Goal: Navigation & Orientation: Find specific page/section

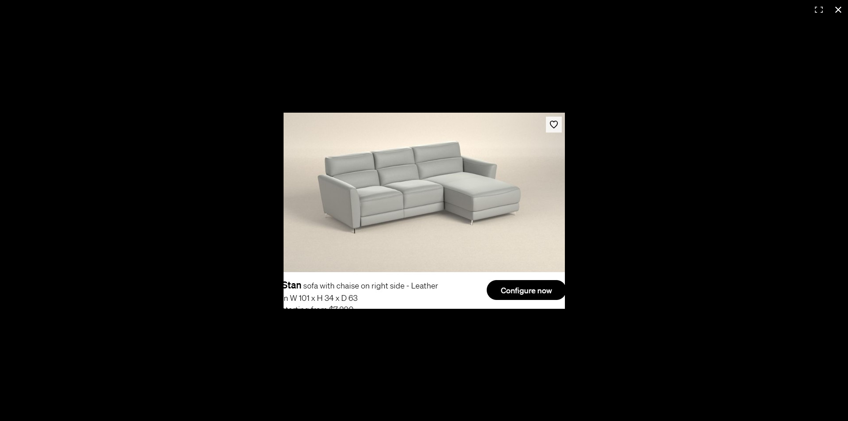
click at [836, 11] on button at bounding box center [837, 9] width 19 height 19
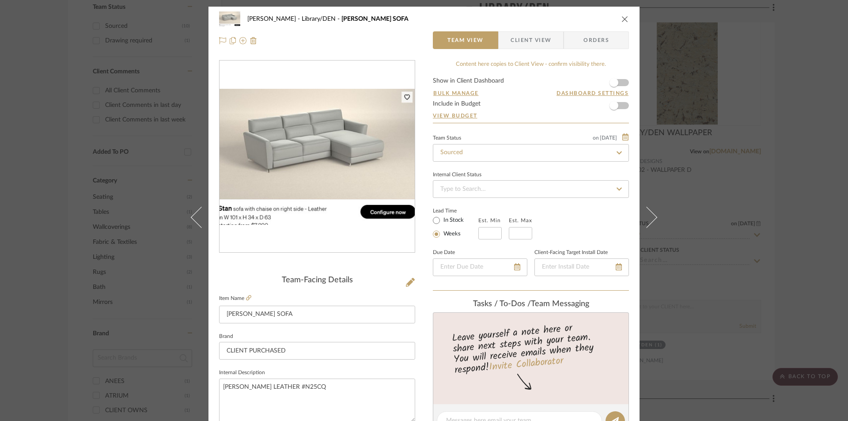
click at [621, 15] on div "[PERSON_NAME] Library/DEN [PERSON_NAME]" at bounding box center [424, 19] width 410 height 18
click at [621, 21] on icon "close" at bounding box center [624, 18] width 7 height 7
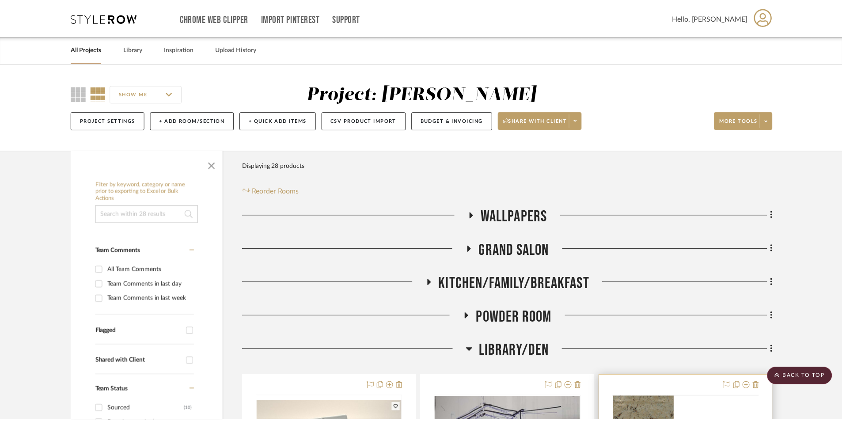
scroll to position [383, 0]
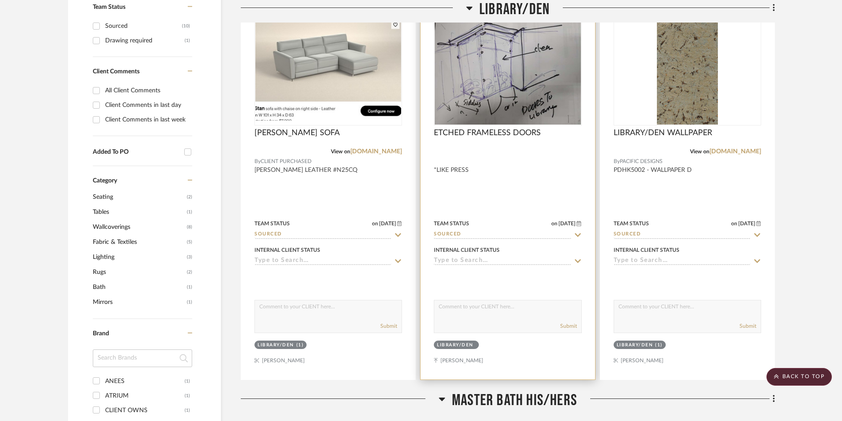
drag, startPoint x: 785, startPoint y: 376, endPoint x: 468, endPoint y: 268, distance: 335.3
click at [782, 374] on scroll-to-top-button "BACK TO TOP" at bounding box center [798, 377] width 65 height 18
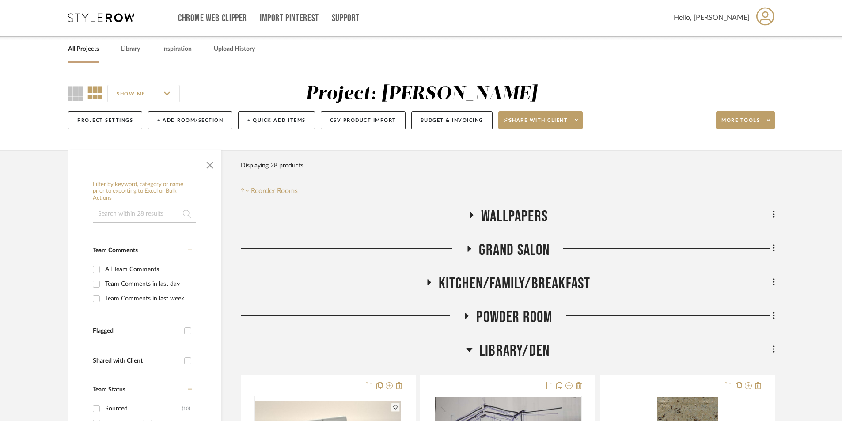
scroll to position [0, 0]
click at [82, 50] on link "All Projects" at bounding box center [83, 50] width 31 height 12
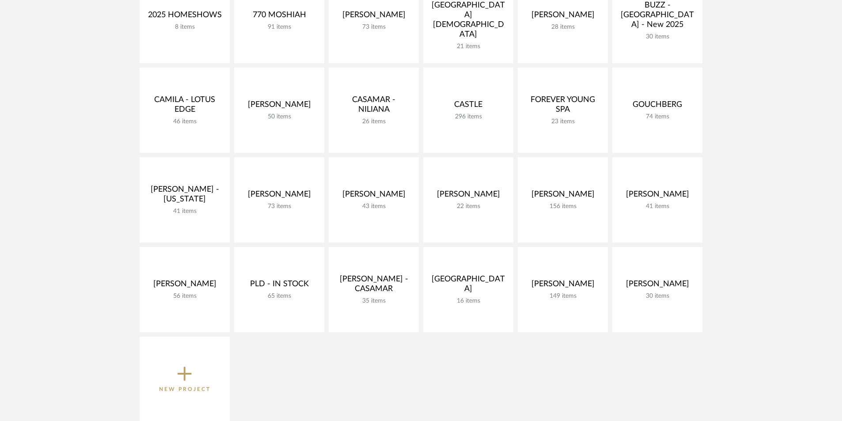
scroll to position [265, 0]
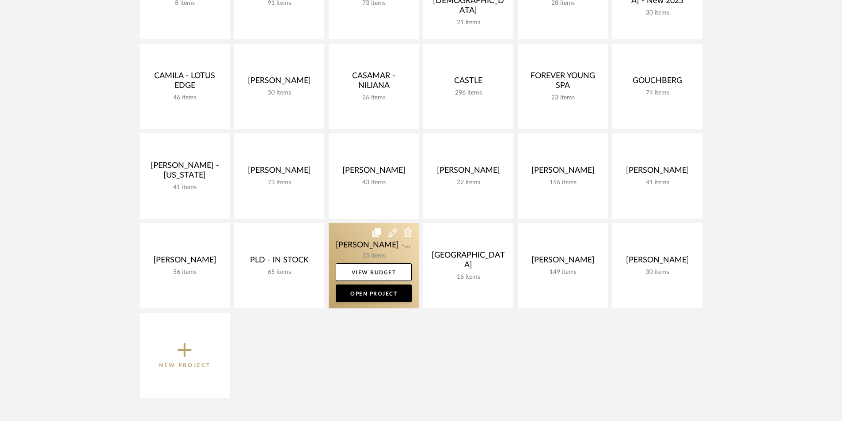
click at [353, 249] on link at bounding box center [374, 265] width 90 height 85
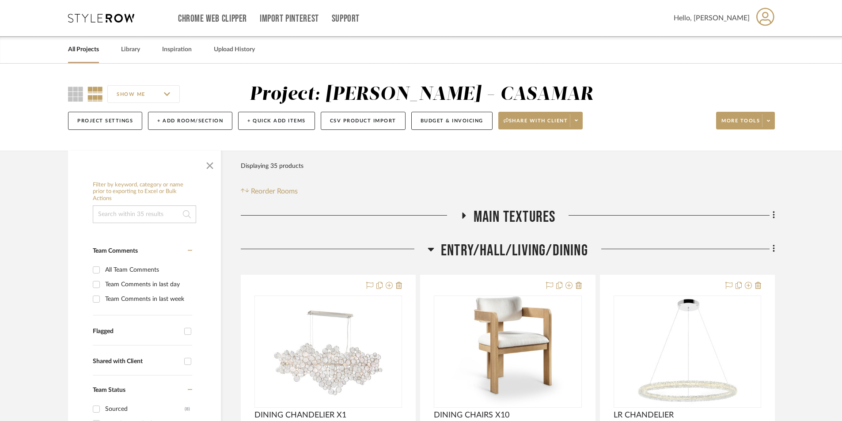
click at [437, 248] on h3 "ENTRY/HALL/LIVING/DINING" at bounding box center [507, 250] width 160 height 19
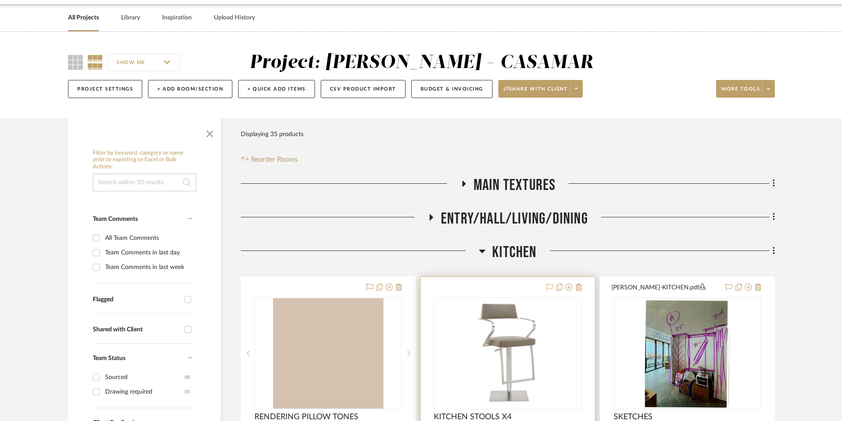
scroll to position [177, 0]
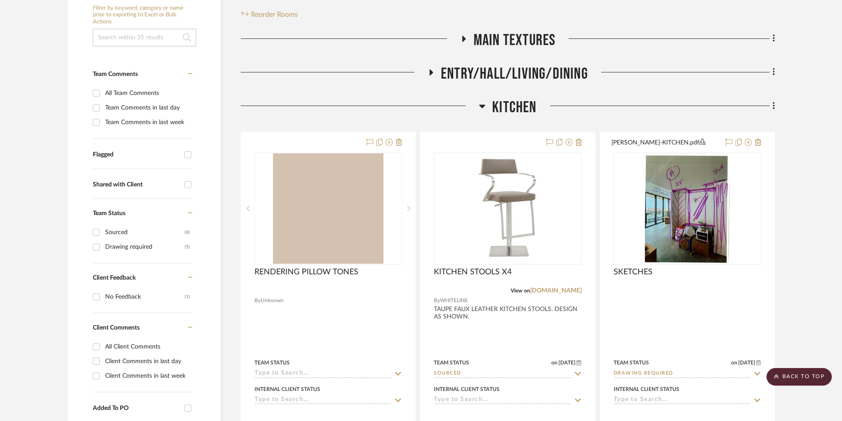
click at [484, 106] on icon at bounding box center [482, 106] width 7 height 11
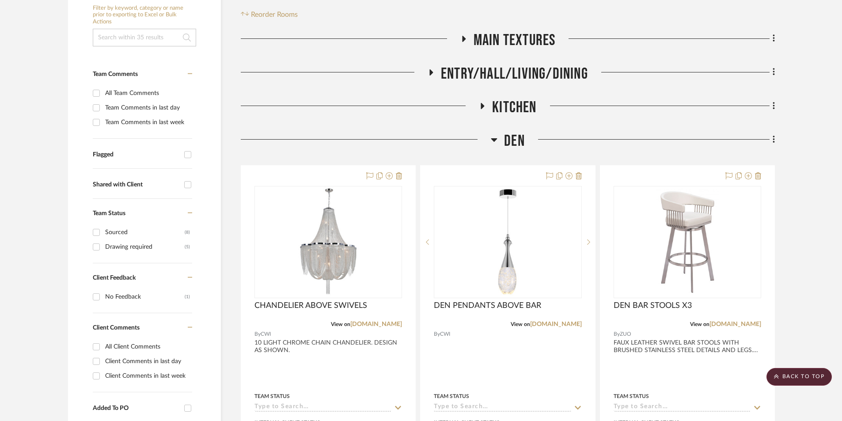
click at [493, 141] on icon at bounding box center [494, 139] width 7 height 11
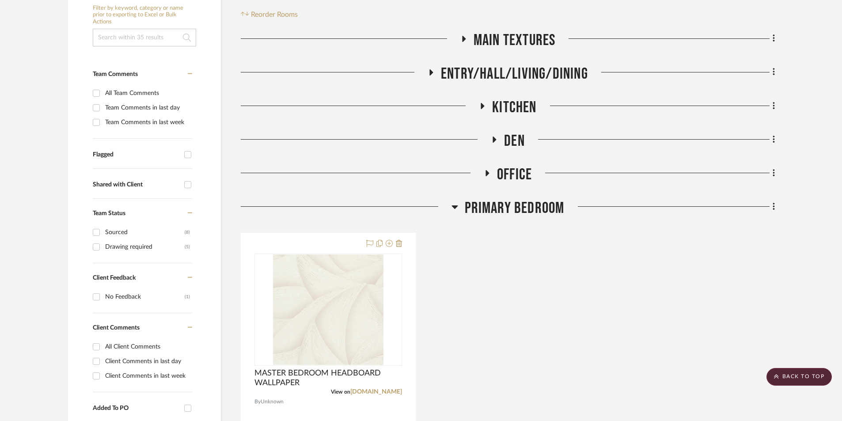
click at [483, 106] on icon at bounding box center [483, 106] width 4 height 6
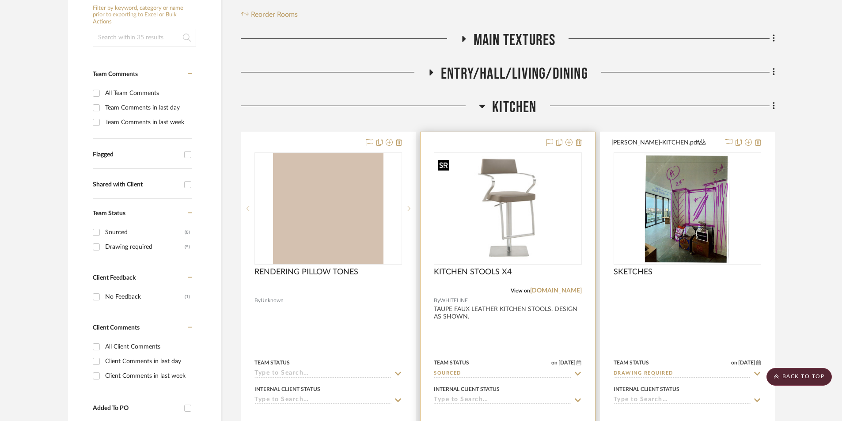
click at [493, 210] on img "0" at bounding box center [508, 208] width 146 height 105
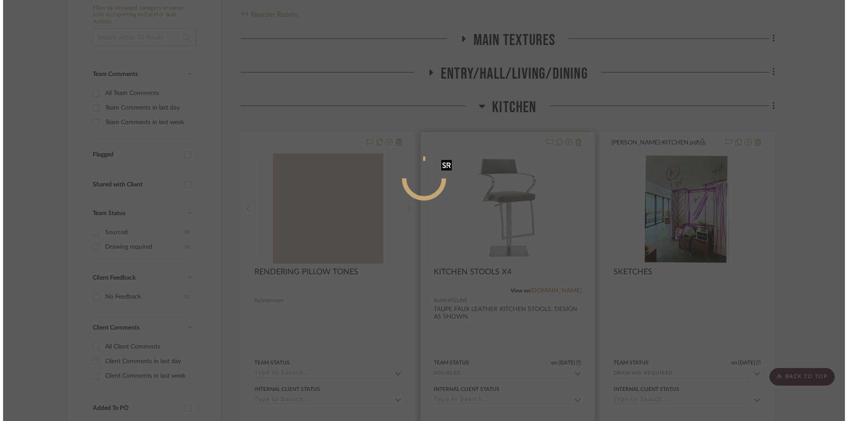
scroll to position [0, 0]
